Goal: Task Accomplishment & Management: Manage account settings

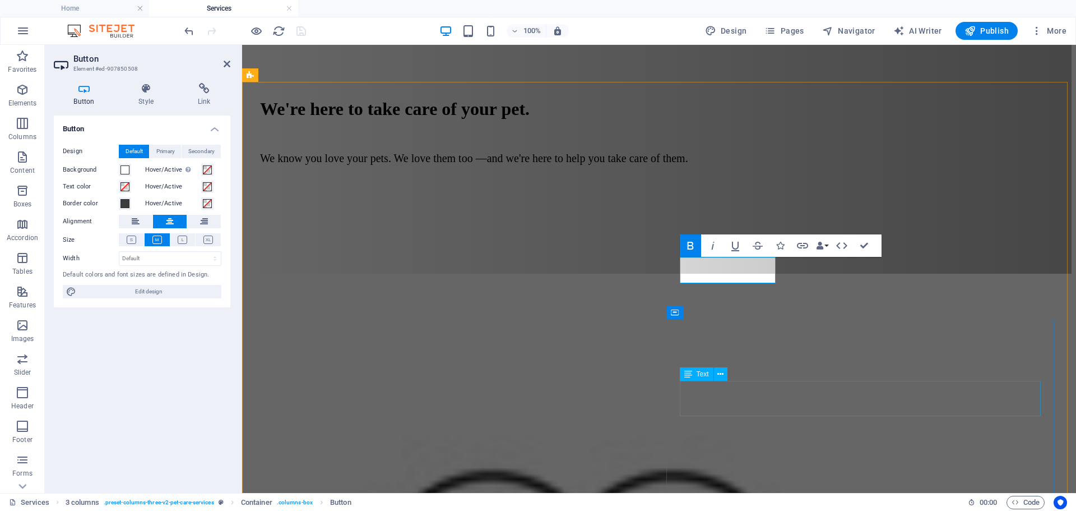
scroll to position [831, 0]
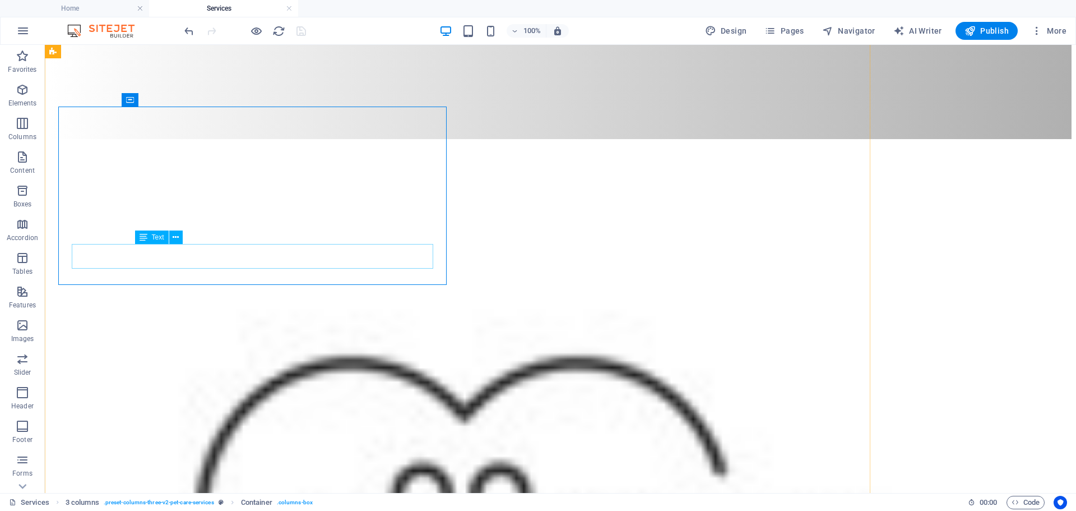
scroll to position [820, 0]
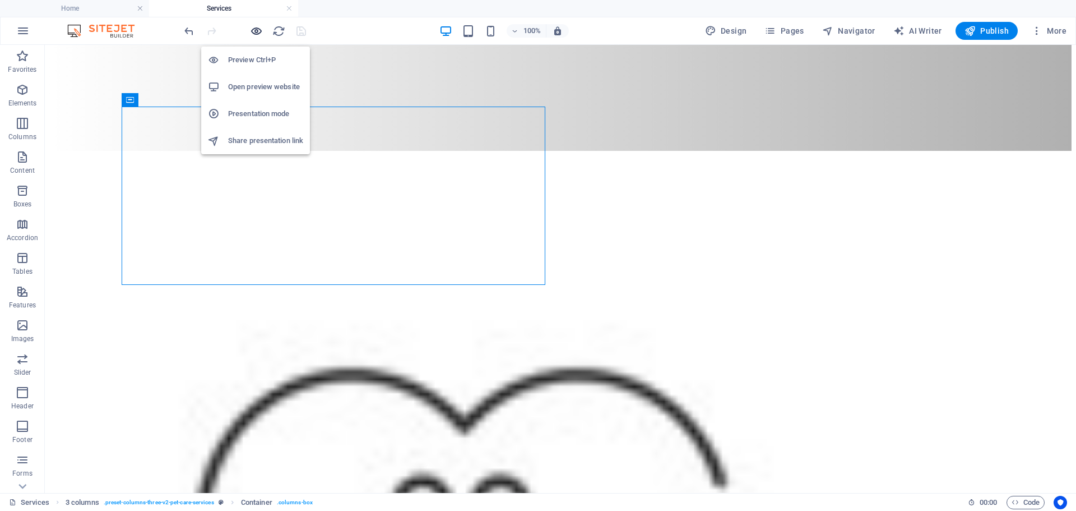
click at [258, 32] on icon "button" at bounding box center [256, 31] width 13 height 13
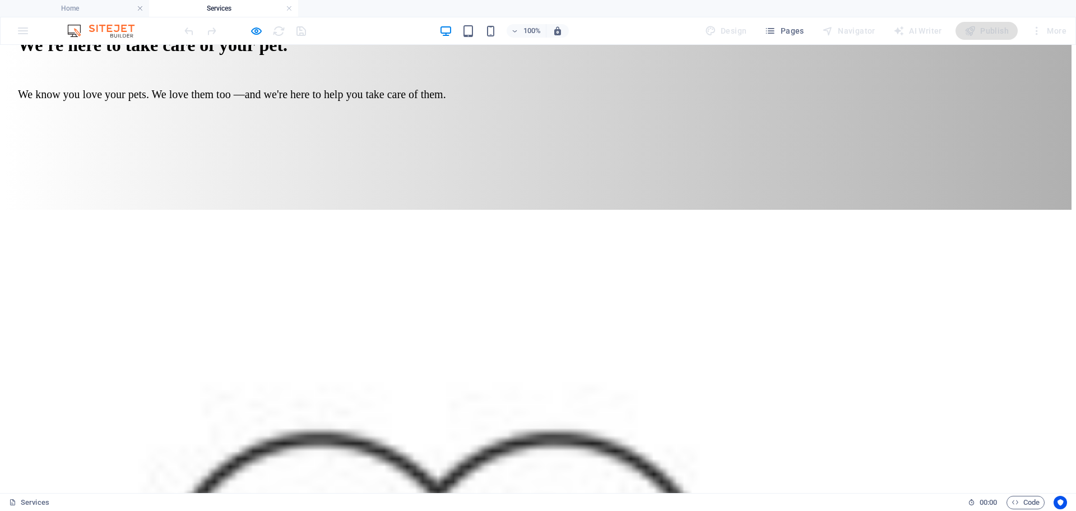
scroll to position [764, 0]
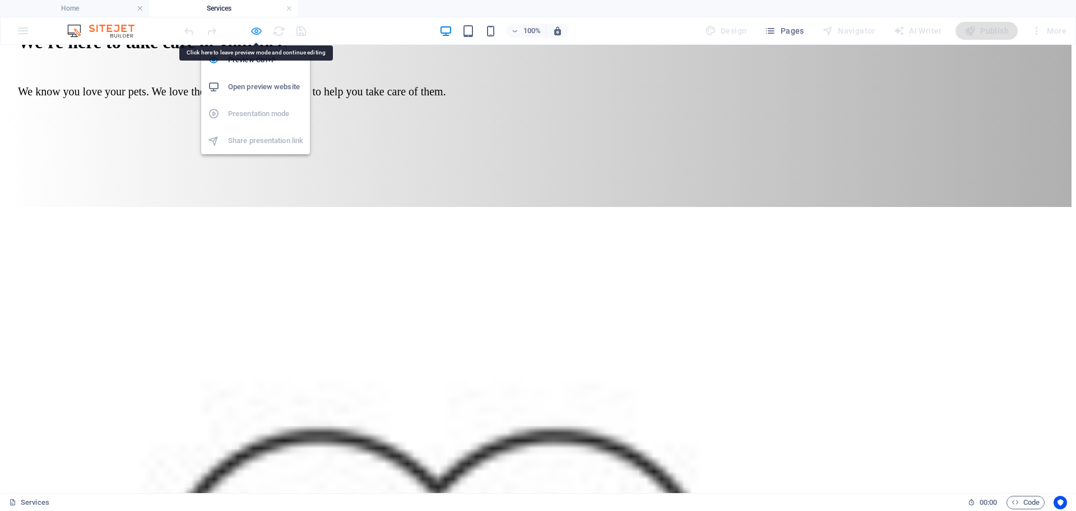
click at [252, 31] on icon "button" at bounding box center [256, 31] width 13 height 13
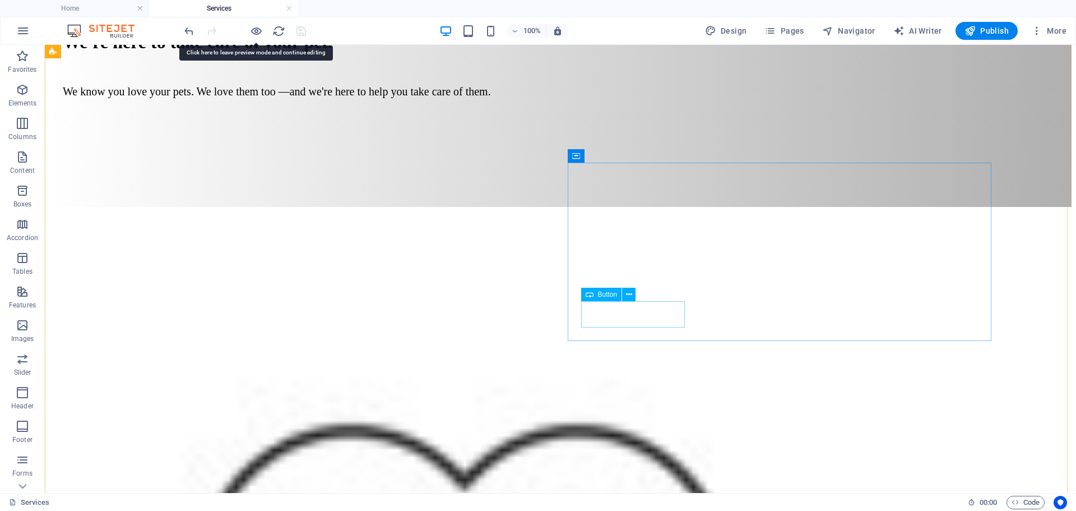
select select "px"
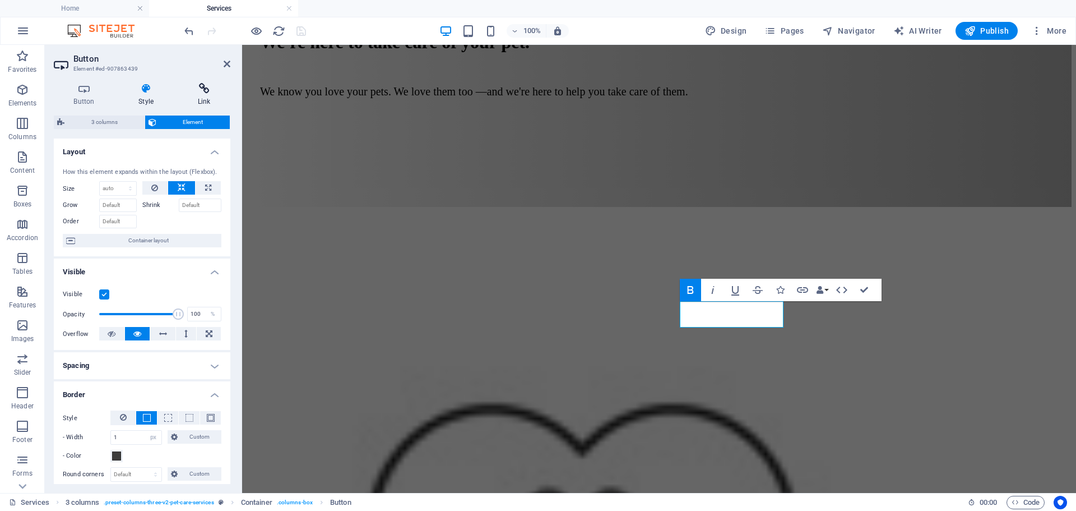
click at [204, 91] on icon at bounding box center [204, 88] width 53 height 11
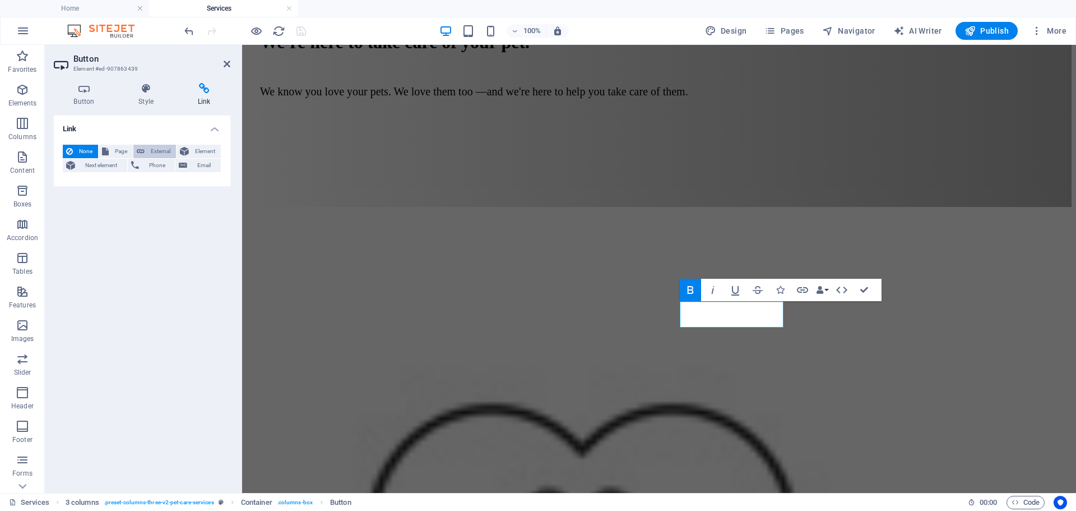
click at [158, 151] on span "External" at bounding box center [160, 151] width 25 height 13
select select "blank"
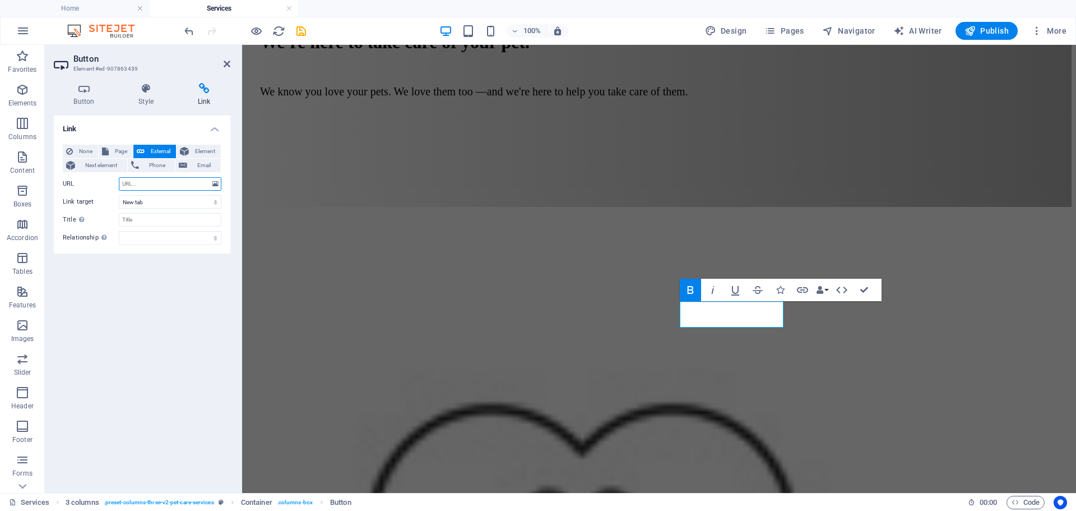
paste input "[URL][DOMAIN_NAME]"
type input "[URL][DOMAIN_NAME]"
click at [149, 219] on input "Title Additional link description, should not be the same as the link text. The…" at bounding box center [170, 219] width 103 height 13
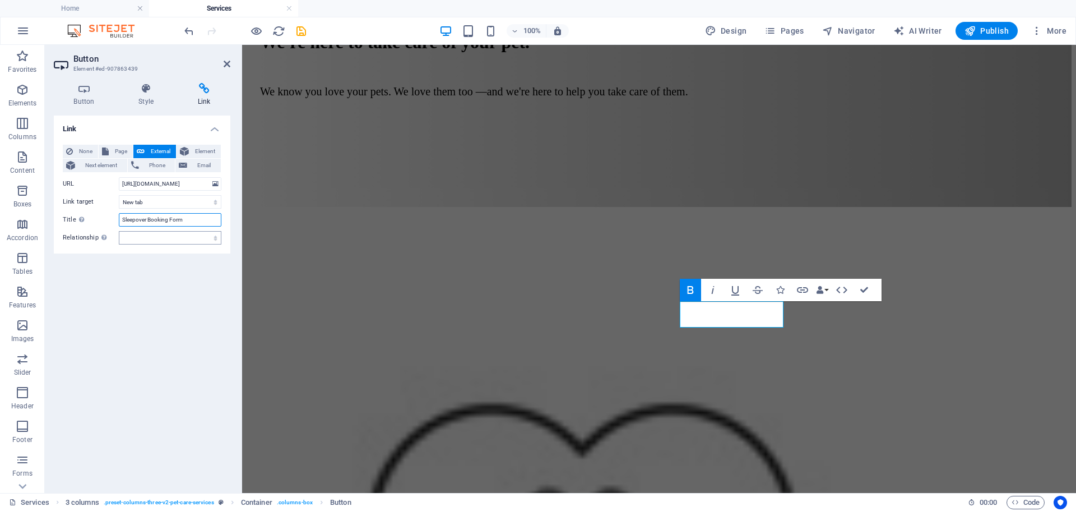
type input "Sleepover Booking Form"
click at [150, 234] on select "alternate author bookmark external help license next nofollow noreferrer noopen…" at bounding box center [170, 237] width 103 height 13
select select "external"
click at [119, 231] on select "alternate author bookmark external help license next nofollow noreferrer noopen…" at bounding box center [170, 237] width 103 height 13
click at [175, 268] on div "Link None Page External Element Next element Phone Email Page Home About Servic…" at bounding box center [142, 299] width 177 height 368
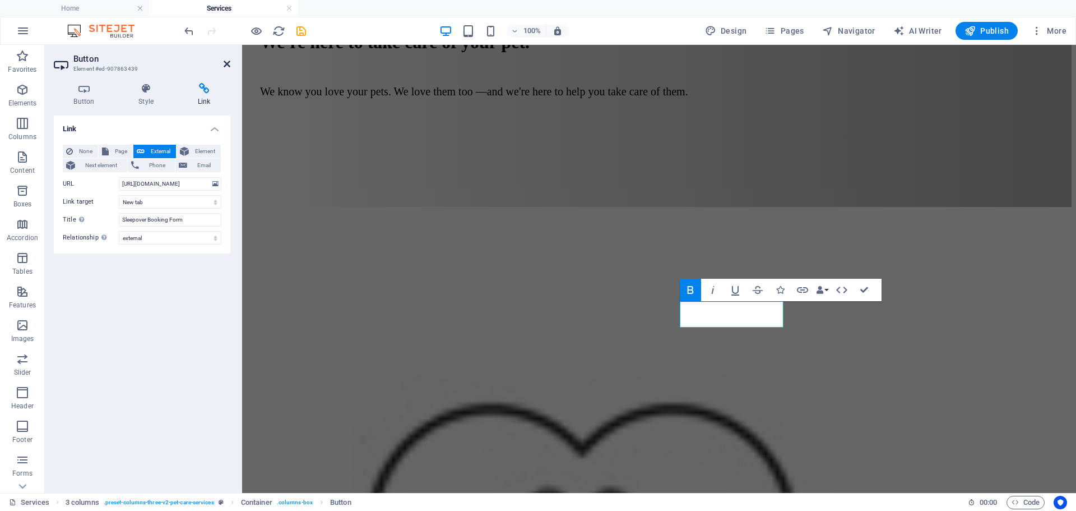
drag, startPoint x: 181, startPoint y: 19, endPoint x: 227, endPoint y: 63, distance: 63.5
click at [227, 63] on icon at bounding box center [227, 63] width 7 height 9
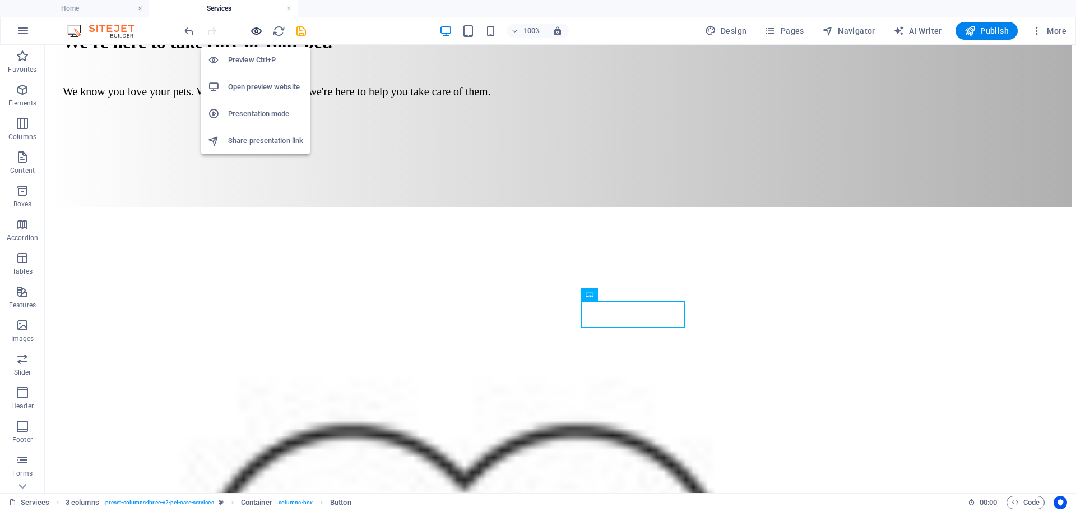
click at [258, 30] on icon "button" at bounding box center [256, 31] width 13 height 13
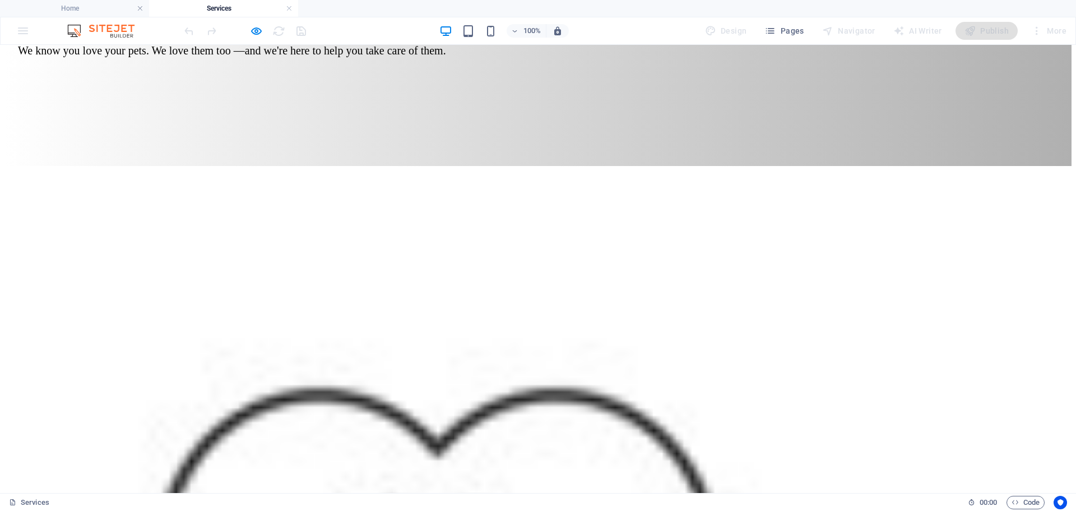
scroll to position [820, 0]
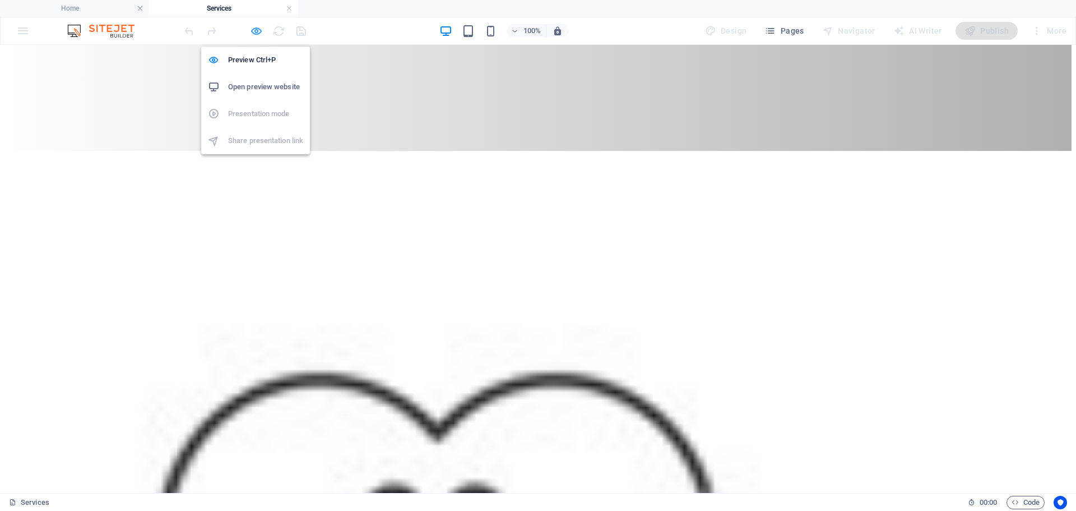
click at [253, 33] on icon "button" at bounding box center [256, 31] width 13 height 13
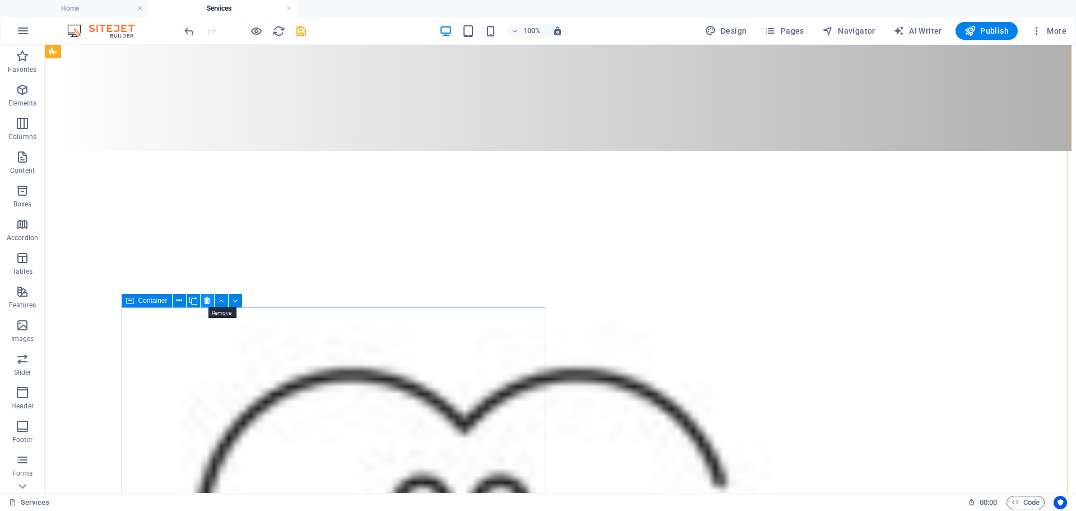
click at [205, 302] on icon at bounding box center [207, 301] width 6 height 12
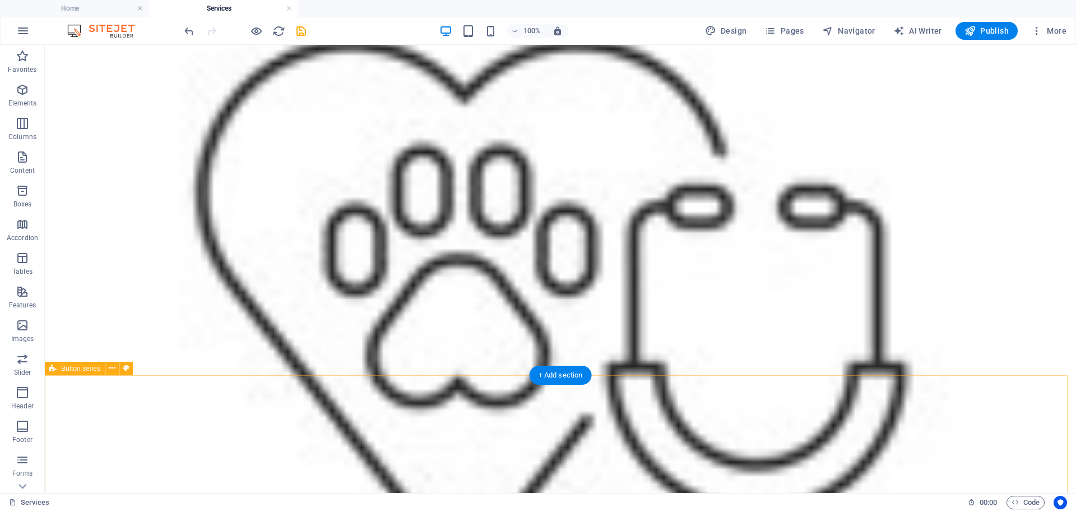
scroll to position [1044, 0]
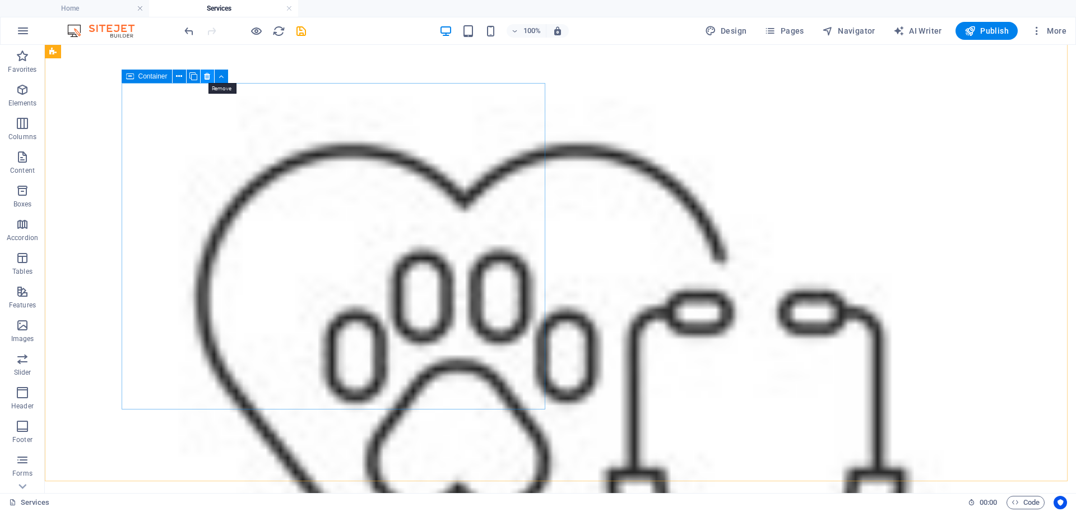
click at [207, 75] on icon at bounding box center [207, 77] width 6 height 12
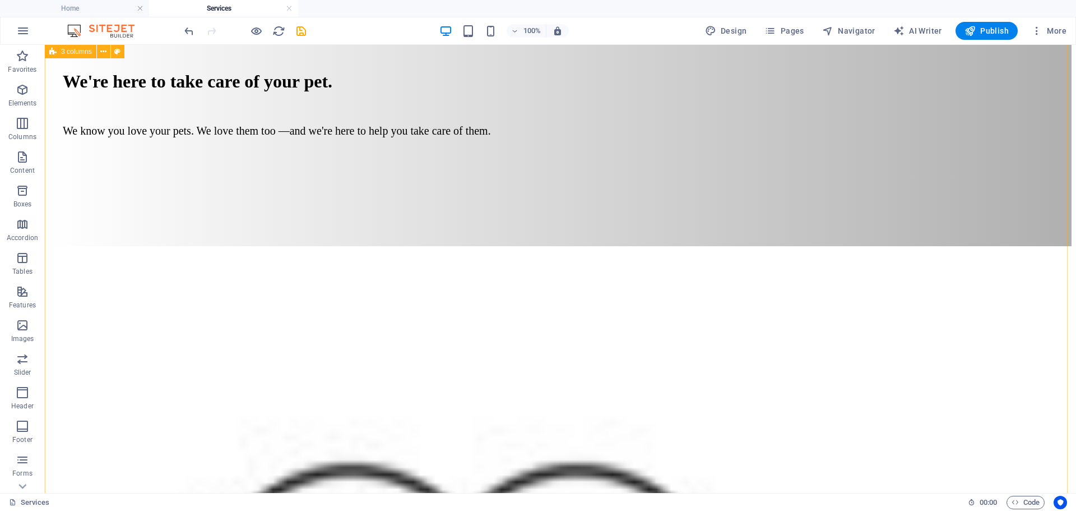
scroll to position [708, 0]
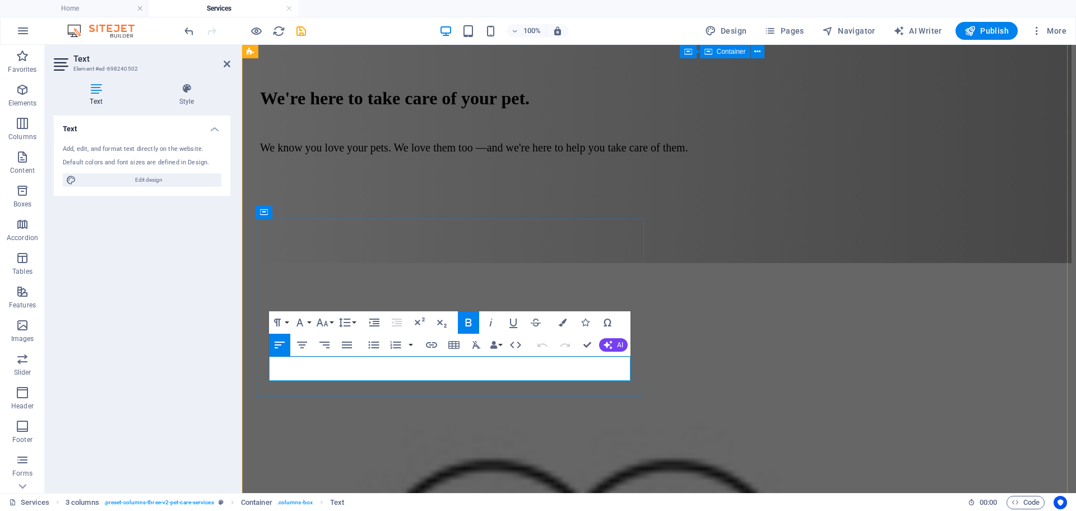
drag, startPoint x: 551, startPoint y: 373, endPoint x: 439, endPoint y: 371, distance: 111.6
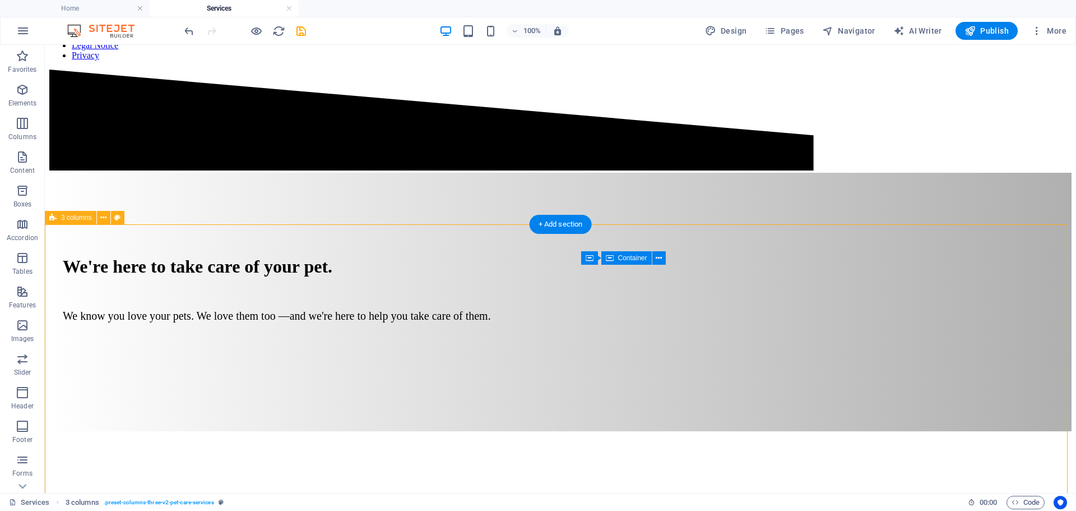
scroll to position [595, 0]
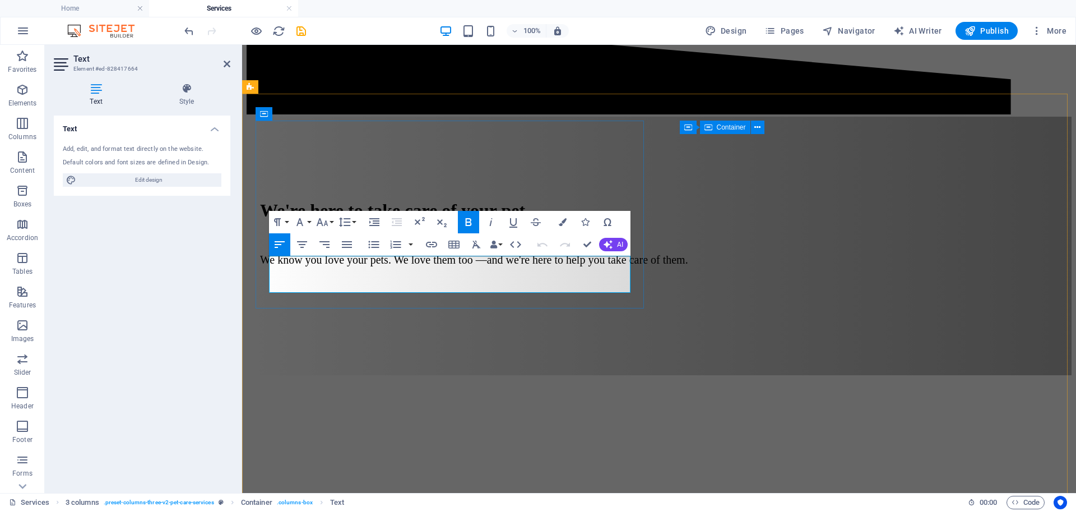
drag, startPoint x: 548, startPoint y: 286, endPoint x: 437, endPoint y: 286, distance: 111.0
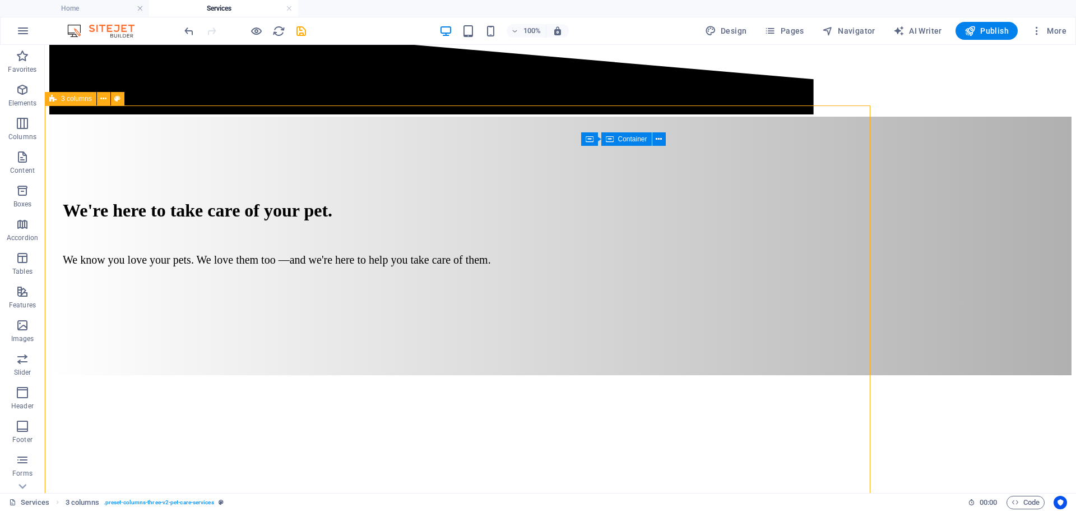
scroll to position [584, 0]
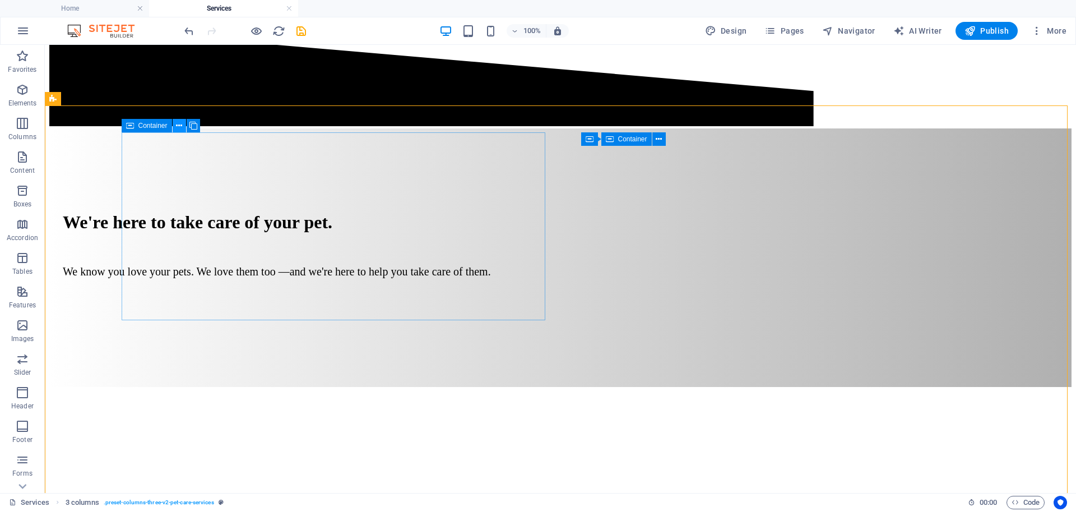
click at [179, 125] on icon at bounding box center [179, 126] width 6 height 12
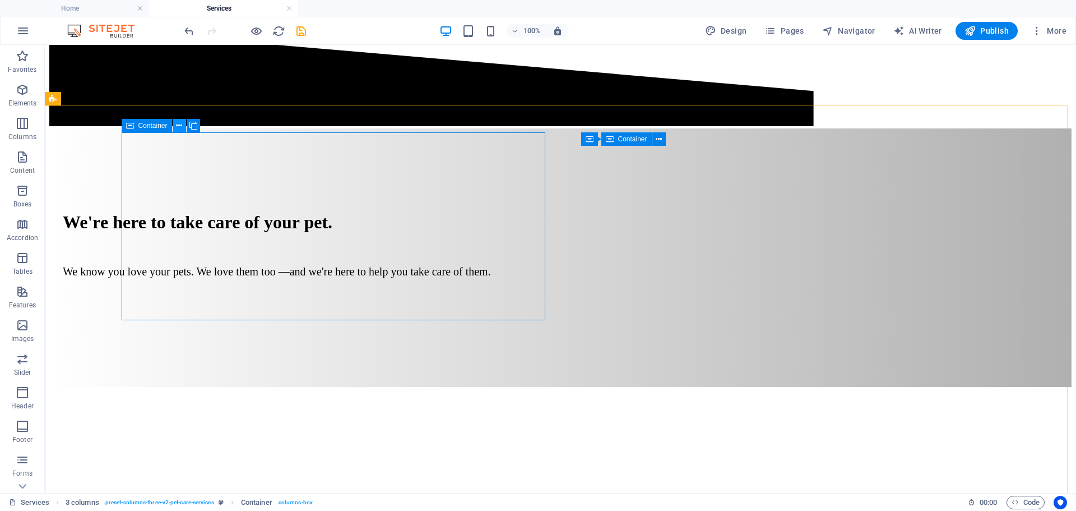
click at [179, 127] on icon at bounding box center [179, 126] width 6 height 12
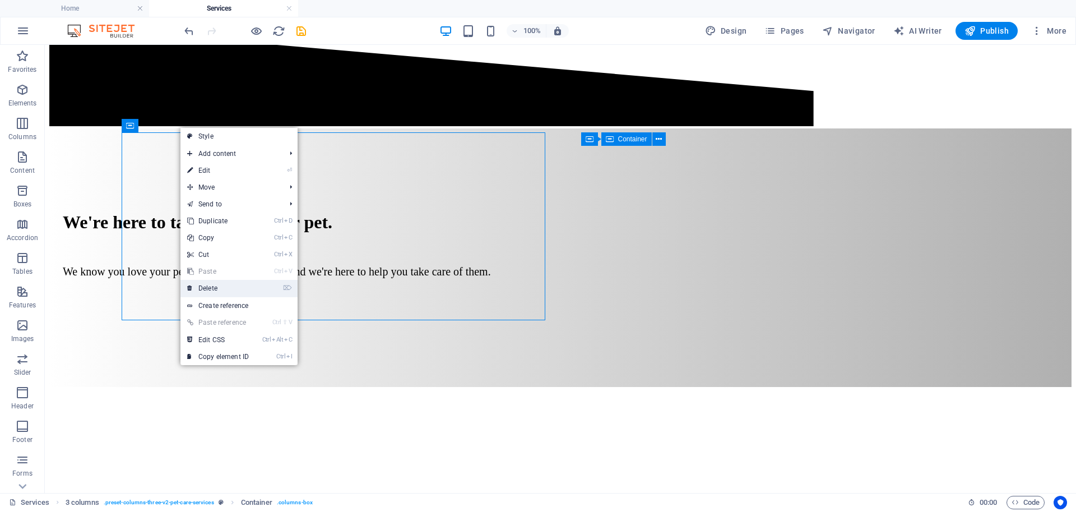
click at [223, 287] on link "⌦ Delete" at bounding box center [218, 288] width 75 height 17
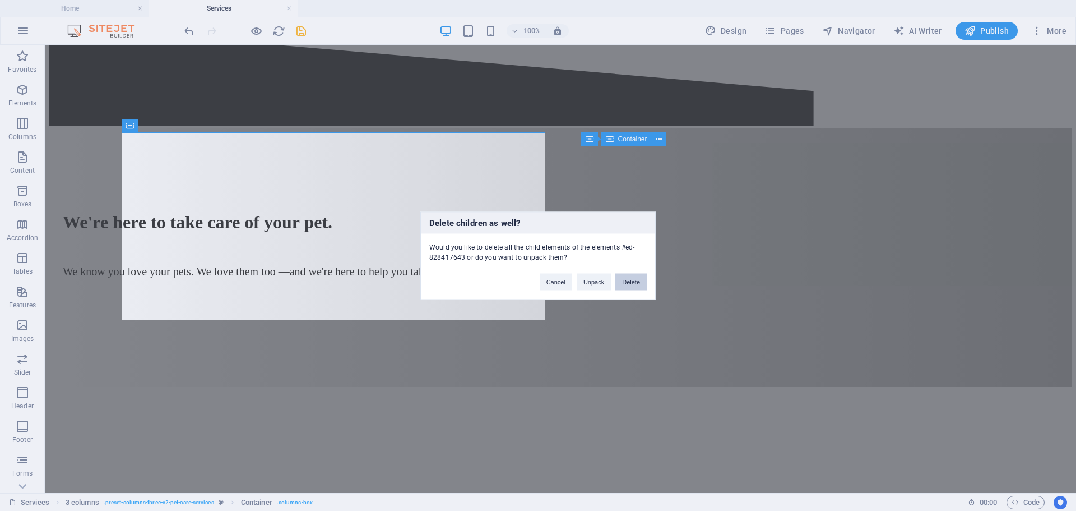
click at [626, 281] on button "Delete" at bounding box center [631, 281] width 31 height 17
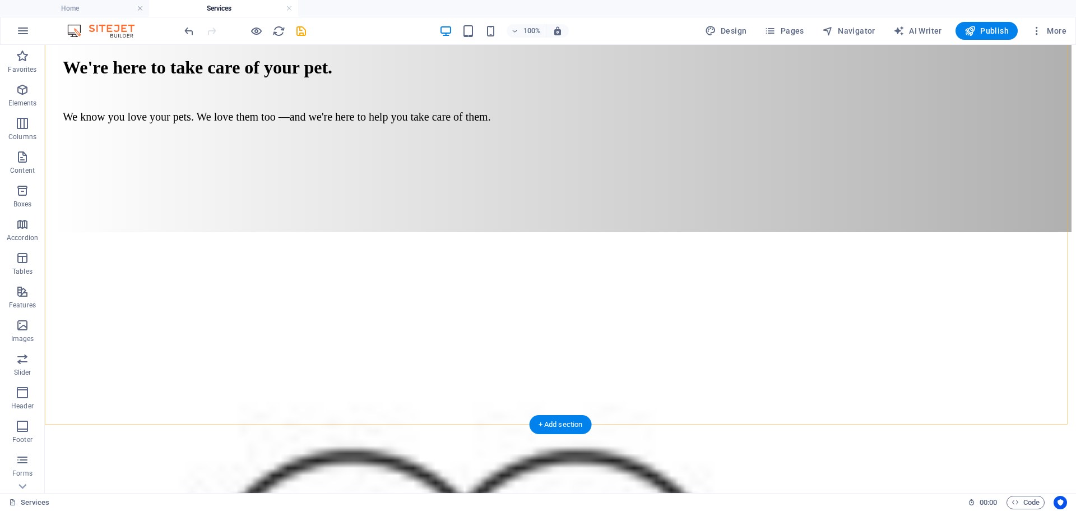
scroll to position [752, 0]
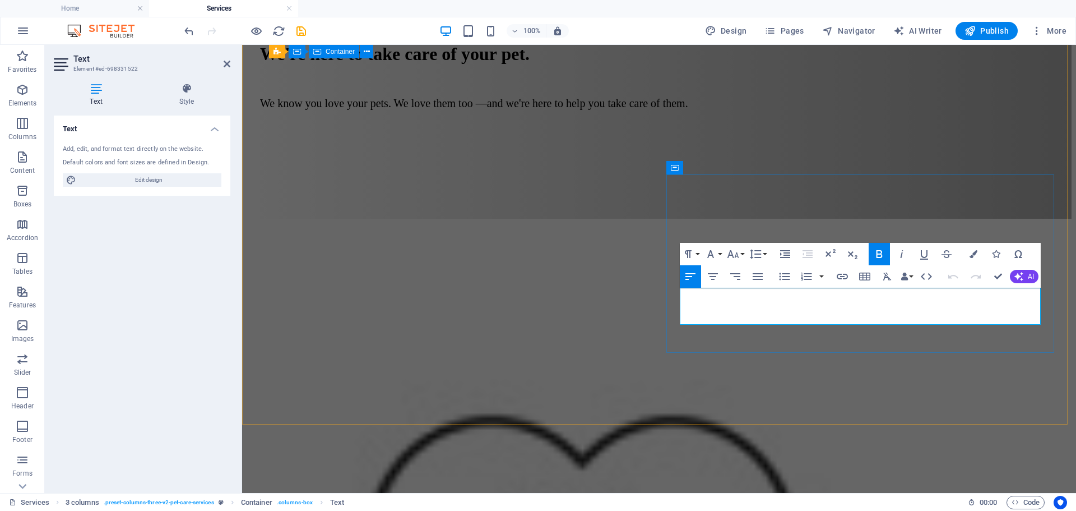
drag, startPoint x: 954, startPoint y: 317, endPoint x: 849, endPoint y: 317, distance: 104.8
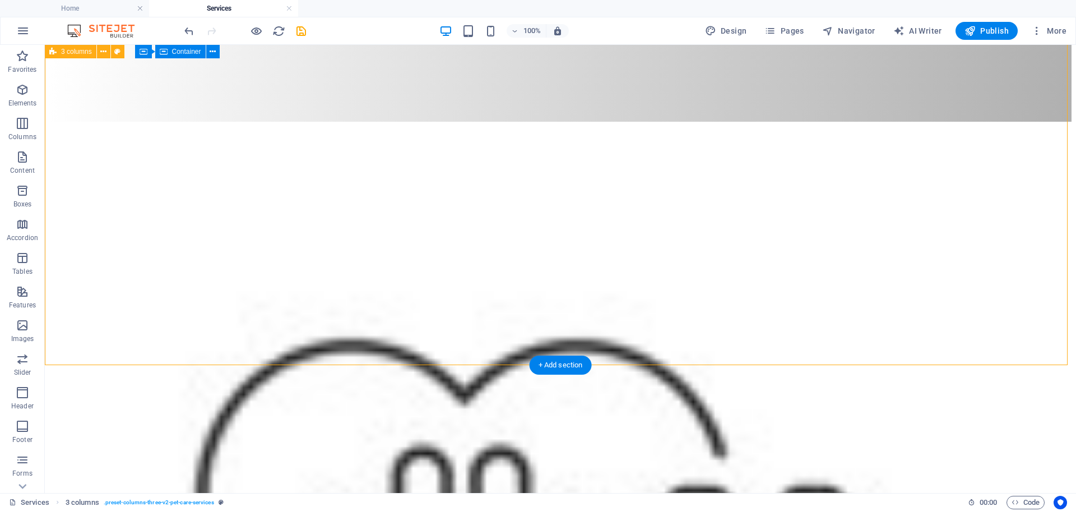
scroll to position [864, 0]
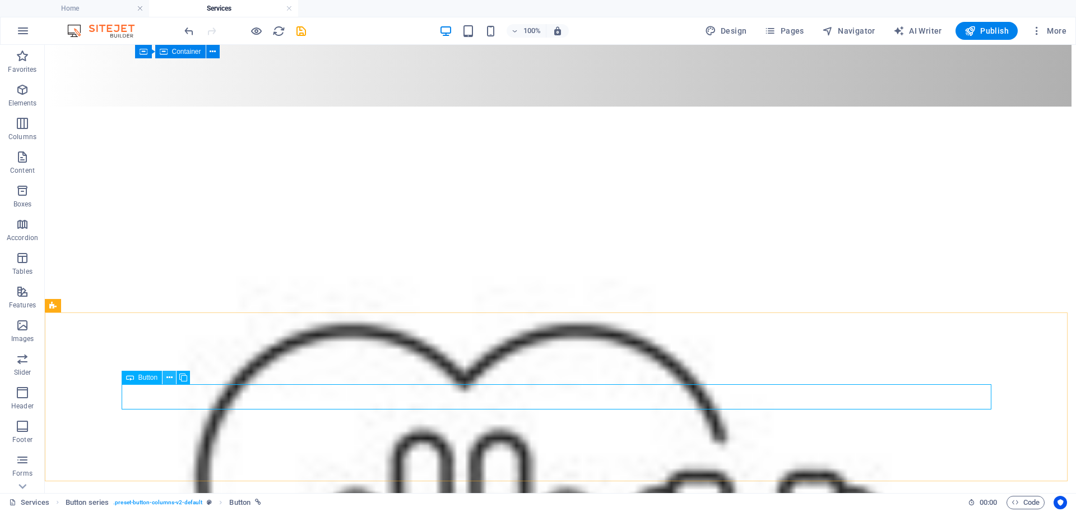
click at [168, 378] on icon at bounding box center [170, 378] width 6 height 12
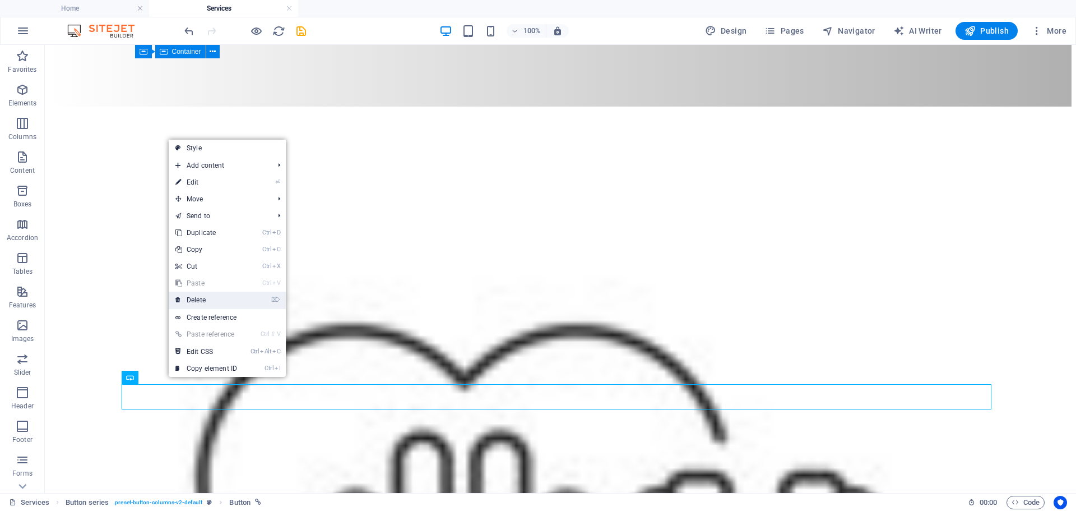
click at [183, 304] on link "⌦ Delete" at bounding box center [206, 300] width 75 height 17
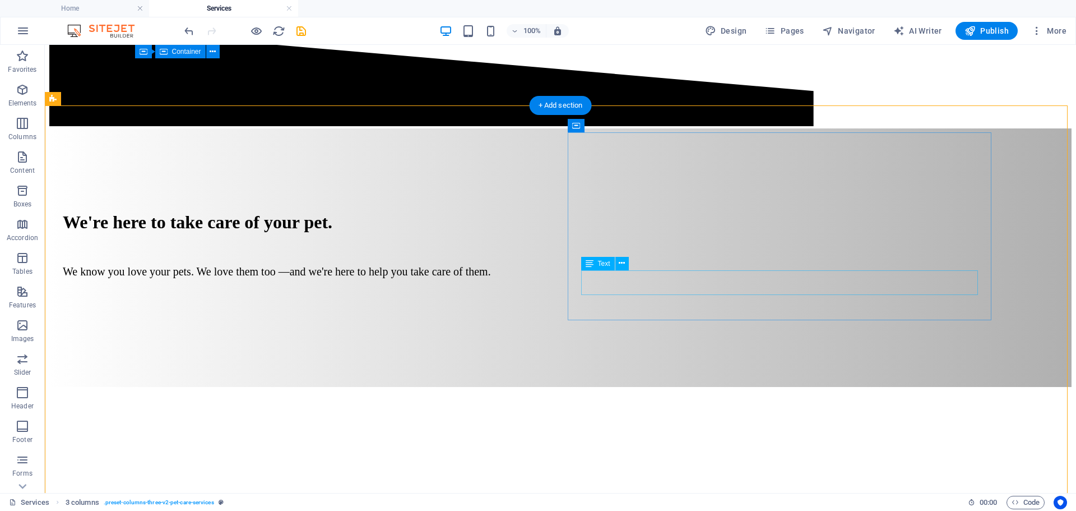
scroll to position [415, 0]
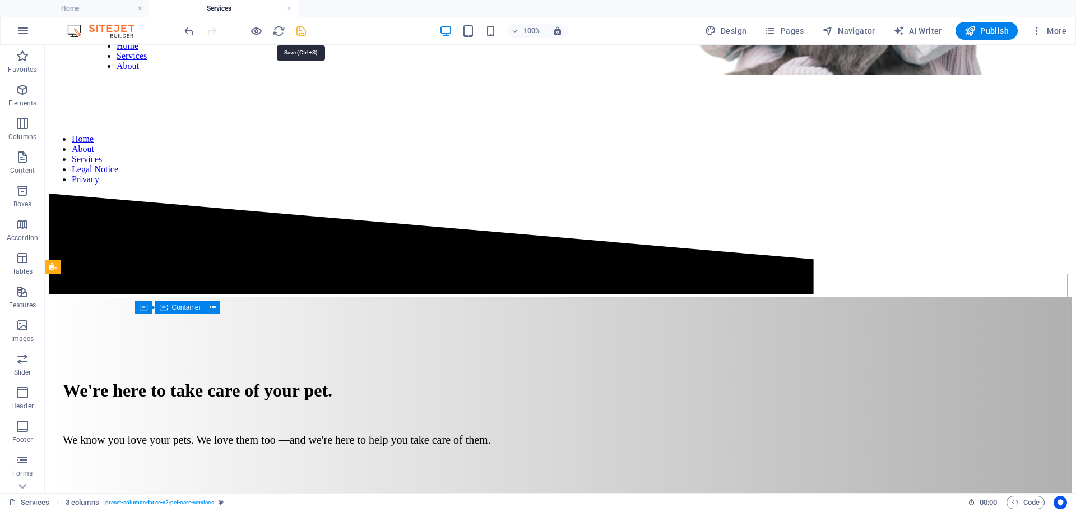
click at [302, 30] on icon "save" at bounding box center [301, 31] width 13 height 13
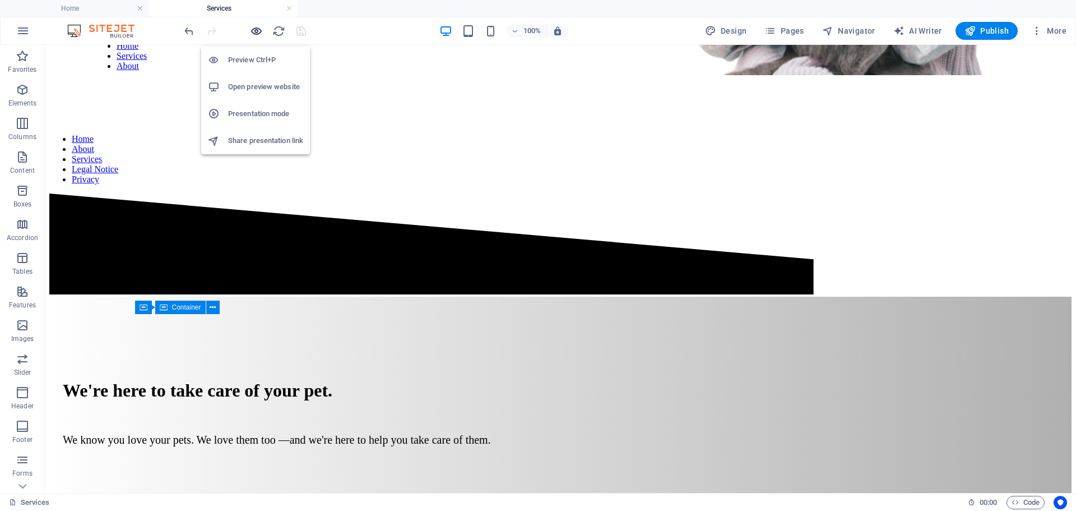
click at [253, 32] on icon "button" at bounding box center [256, 31] width 13 height 13
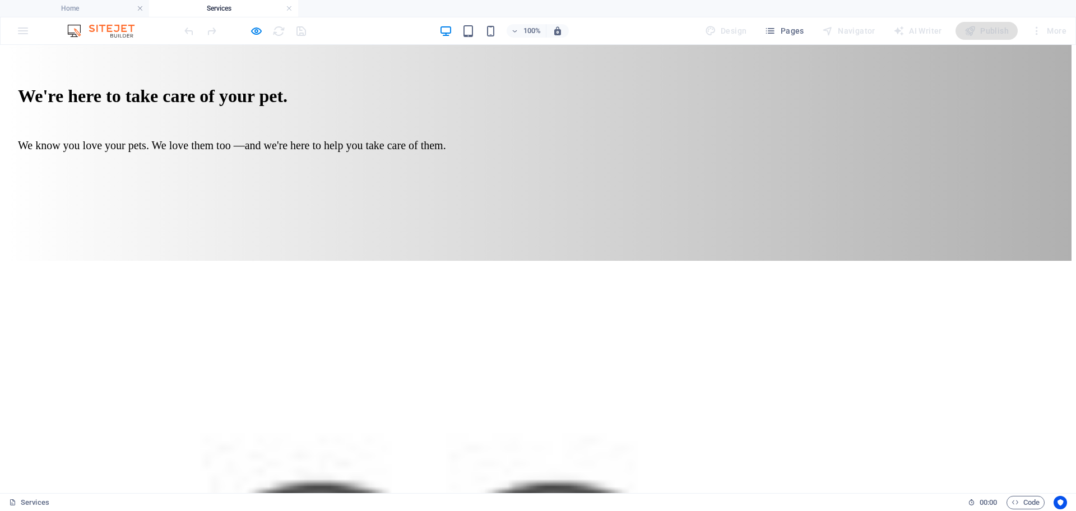
scroll to position [722, 0]
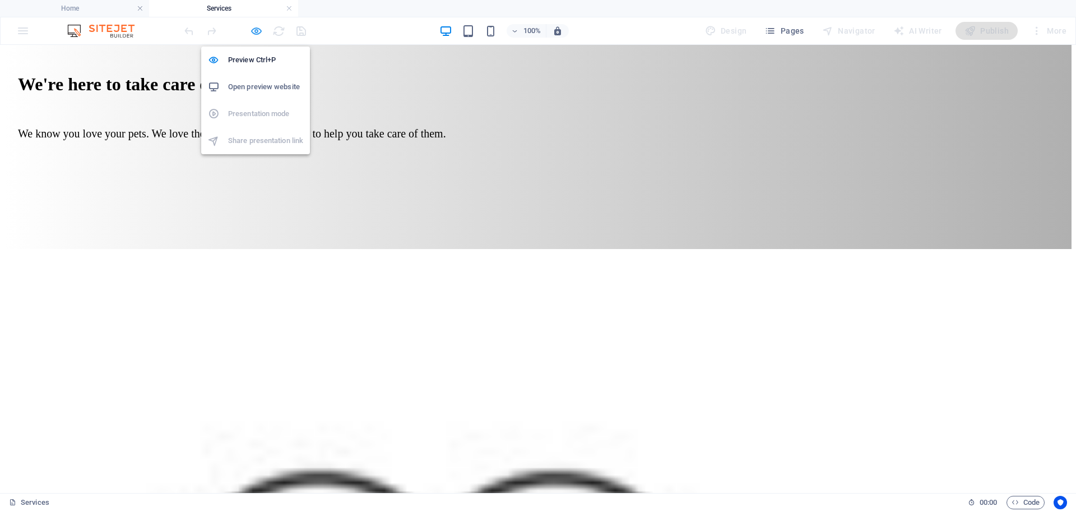
click at [250, 29] on icon "button" at bounding box center [256, 31] width 13 height 13
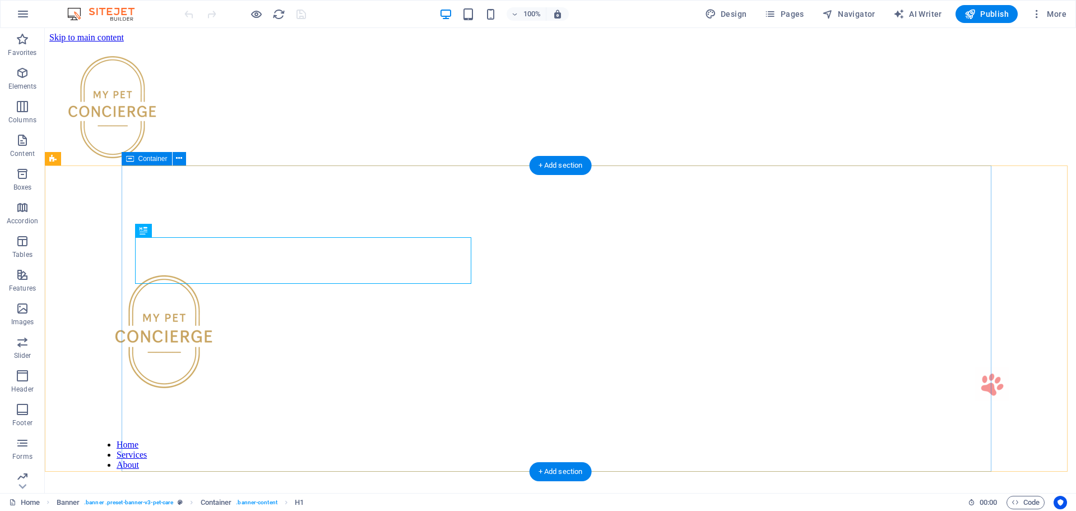
scroll to position [387, 0]
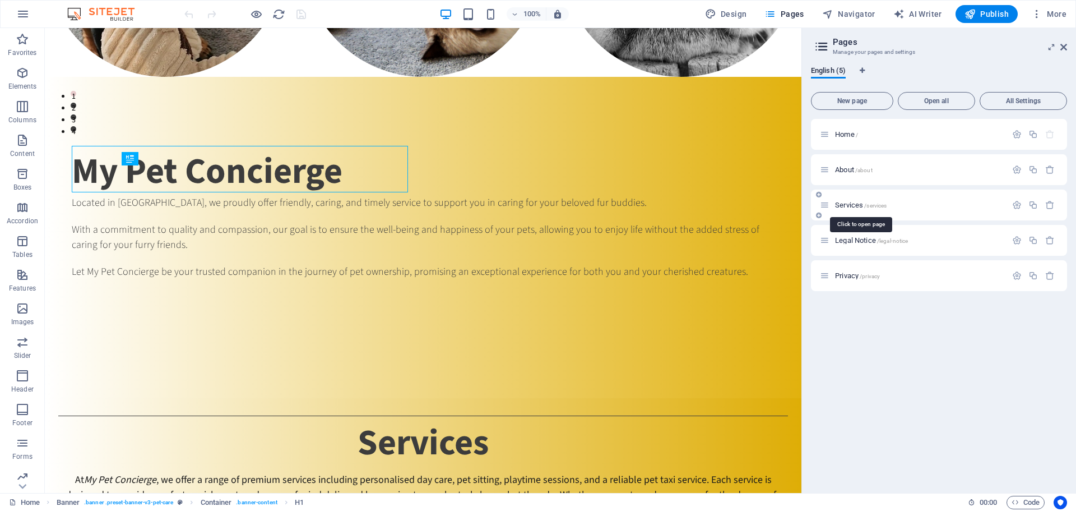
click at [849, 205] on span "Services /services" at bounding box center [861, 205] width 52 height 8
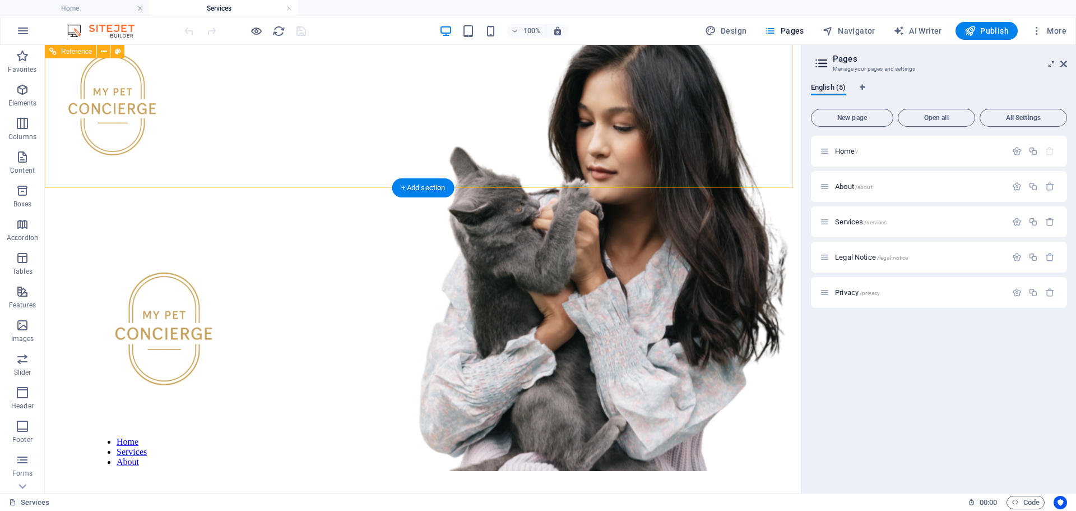
scroll to position [0, 0]
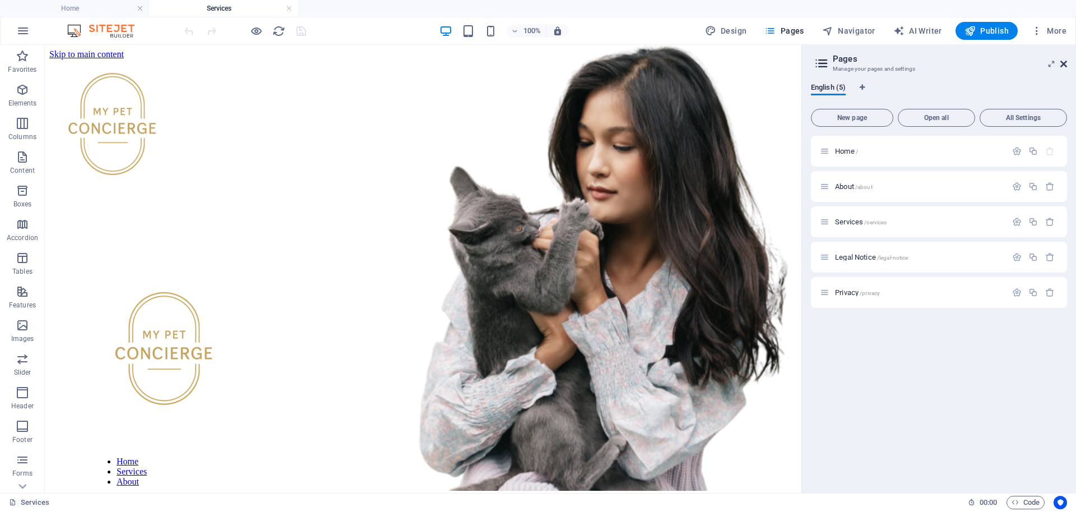
click at [0, 0] on icon at bounding box center [0, 0] width 0 height 0
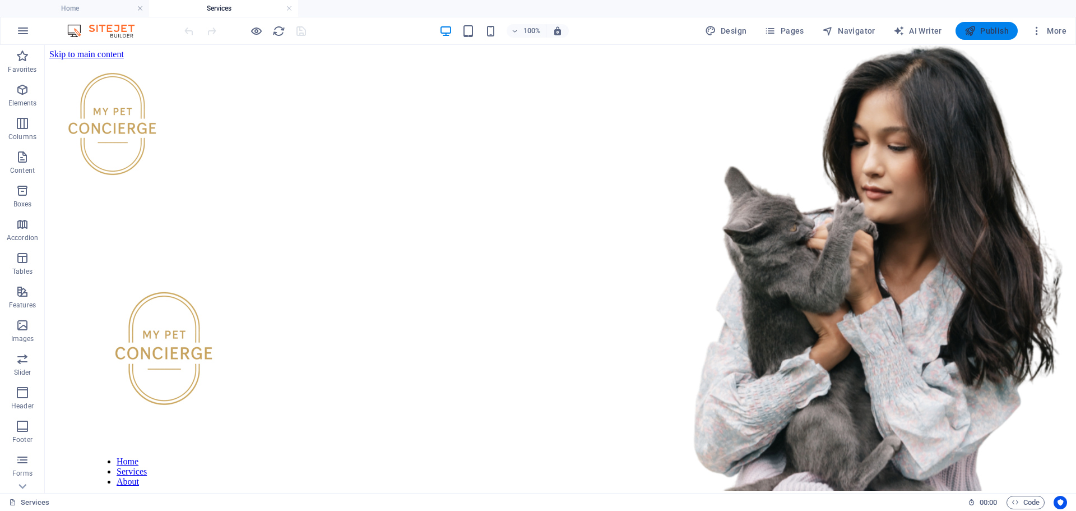
click at [995, 30] on span "Publish" at bounding box center [987, 30] width 44 height 11
